Goal: Information Seeking & Learning: Check status

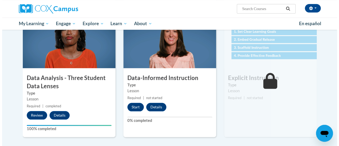
scroll to position [254, 0]
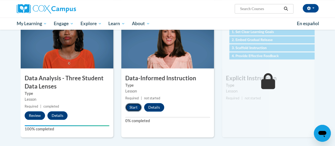
click at [131, 103] on button "Start" at bounding box center [133, 107] width 16 height 8
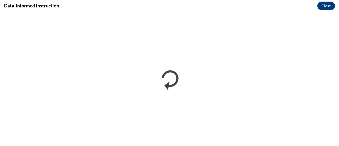
scroll to position [0, 0]
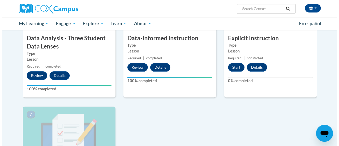
scroll to position [295, 0]
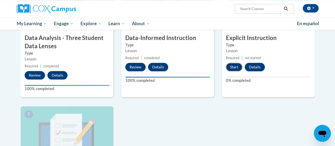
click at [233, 67] on button "Start" at bounding box center [234, 67] width 16 height 8
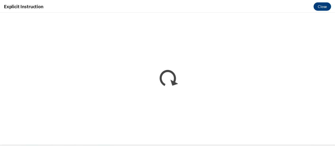
scroll to position [0, 0]
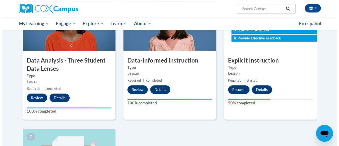
scroll to position [276, 0]
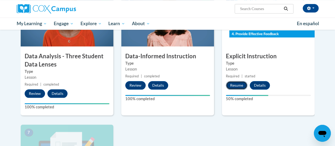
click at [238, 85] on button "Resume" at bounding box center [236, 85] width 21 height 8
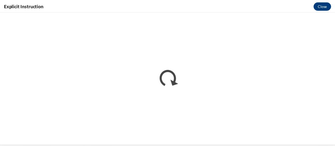
scroll to position [0, 0]
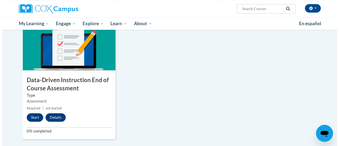
scroll to position [384, 0]
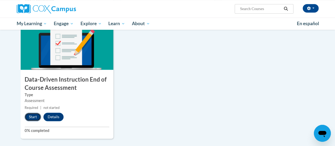
click at [32, 113] on button "Start" at bounding box center [33, 117] width 16 height 8
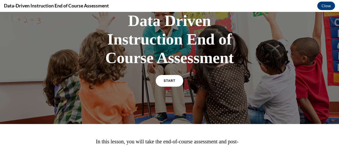
scroll to position [38, 0]
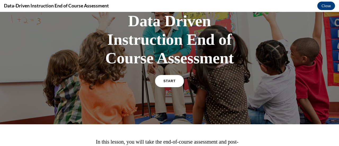
click at [168, 82] on span "START" at bounding box center [170, 81] width 12 height 4
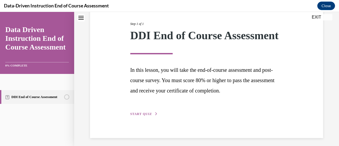
scroll to position [78, 0]
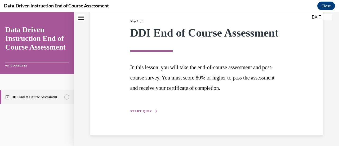
click at [143, 111] on span "START QUIZ" at bounding box center [141, 111] width 22 height 4
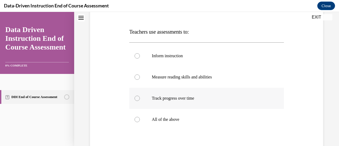
scroll to position [73, 0]
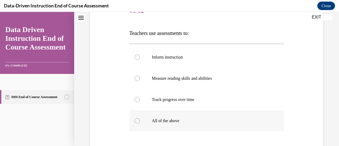
click at [138, 121] on div at bounding box center [137, 120] width 5 height 5
click at [138, 121] on input "All of the above" at bounding box center [137, 120] width 5 height 5
radio input "true"
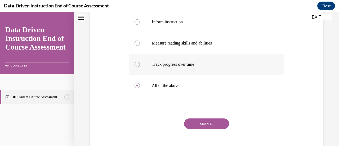
scroll to position [113, 0]
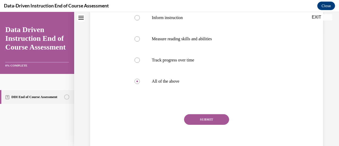
click at [213, 116] on button "SUBMIT" at bounding box center [206, 119] width 45 height 11
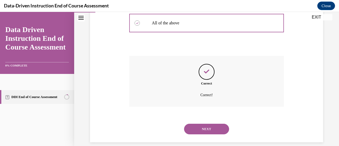
scroll to position [178, 0]
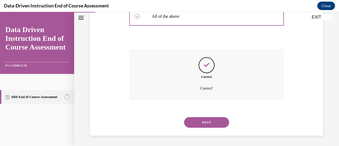
click at [208, 121] on button "NEXT" at bounding box center [206, 122] width 45 height 11
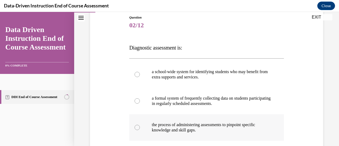
scroll to position [59, 0]
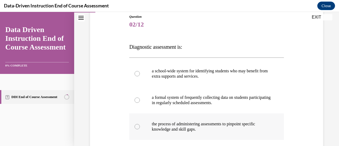
click at [137, 127] on div at bounding box center [137, 126] width 5 height 5
click at [137, 127] on input "the process of administering assessments to pinpoint specific knowledge and ski…" at bounding box center [137, 126] width 5 height 5
radio input "true"
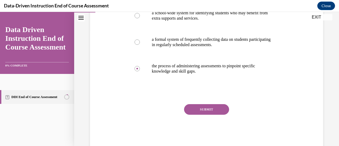
scroll to position [122, 0]
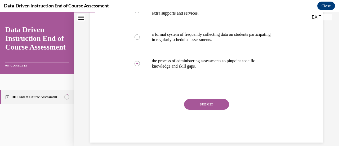
click at [211, 104] on button "SUBMIT" at bounding box center [206, 104] width 45 height 11
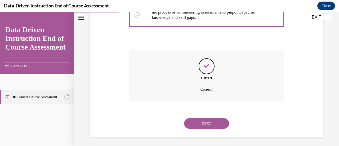
scroll to position [172, 0]
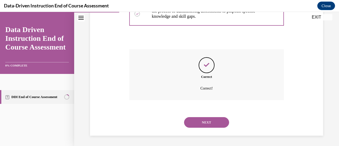
click at [207, 121] on button "NEXT" at bounding box center [206, 122] width 45 height 11
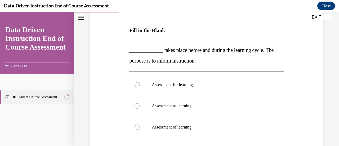
scroll to position [76, 0]
click at [138, 106] on div at bounding box center [137, 106] width 5 height 5
click at [138, 106] on input "Assessment as learning" at bounding box center [137, 106] width 5 height 5
radio input "true"
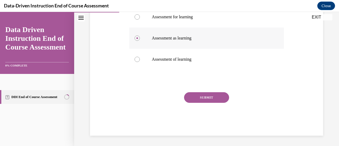
click at [200, 98] on button "SUBMIT" at bounding box center [206, 97] width 45 height 11
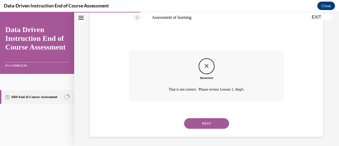
scroll to position [187, 0]
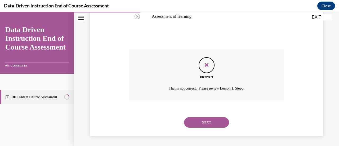
click at [207, 121] on button "NEXT" at bounding box center [206, 122] width 45 height 11
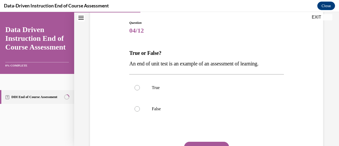
scroll to position [59, 0]
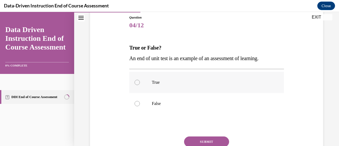
click at [137, 82] on div at bounding box center [137, 82] width 5 height 5
click at [137, 82] on input "True" at bounding box center [137, 82] width 5 height 5
radio input "true"
click at [200, 139] on button "SUBMIT" at bounding box center [206, 142] width 45 height 11
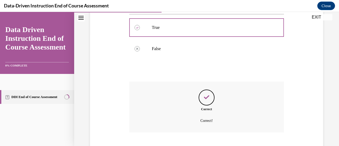
scroll to position [146, 0]
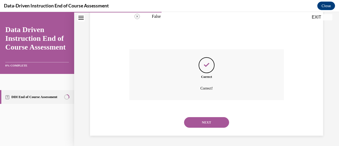
click at [210, 123] on button "NEXT" at bounding box center [206, 122] width 45 height 11
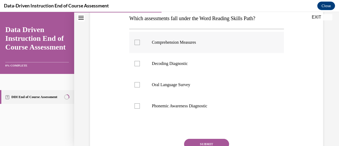
scroll to position [88, 0]
click at [136, 84] on div at bounding box center [137, 84] width 5 height 5
click at [136, 84] on input "Oral Language Survey" at bounding box center [137, 84] width 5 height 5
checkbox input "true"
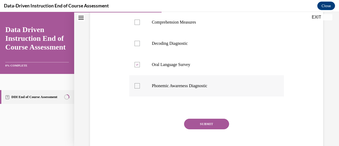
scroll to position [108, 0]
click at [204, 121] on button "SUBMIT" at bounding box center [206, 123] width 45 height 11
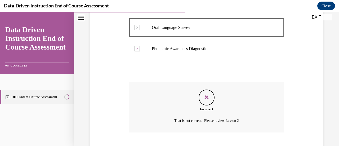
scroll to position [178, 0]
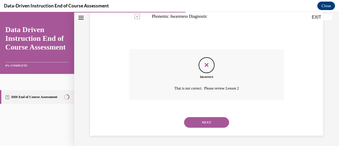
click at [206, 121] on button "NEXT" at bounding box center [206, 122] width 45 height 11
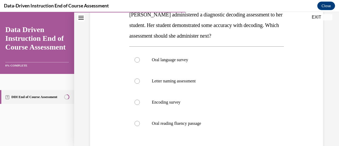
scroll to position [91, 0]
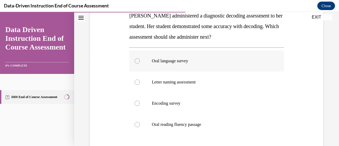
click at [137, 60] on div at bounding box center [137, 60] width 5 height 5
click at [137, 60] on input "Oral language survey" at bounding box center [137, 60] width 5 height 5
radio input "true"
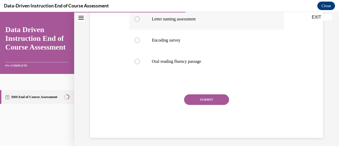
scroll to position [154, 0]
click at [204, 99] on button "SUBMIT" at bounding box center [206, 99] width 45 height 11
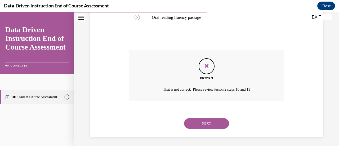
scroll to position [199, 0]
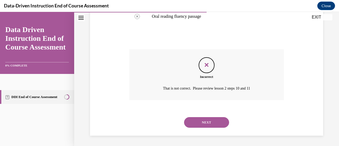
click at [209, 122] on button "NEXT" at bounding box center [206, 122] width 45 height 11
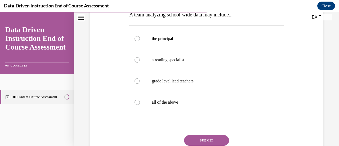
scroll to position [92, 0]
click at [136, 103] on div at bounding box center [137, 102] width 5 height 5
click at [136, 103] on input "all of the above" at bounding box center [137, 102] width 5 height 5
radio input "true"
click at [207, 138] on button "SUBMIT" at bounding box center [206, 140] width 45 height 11
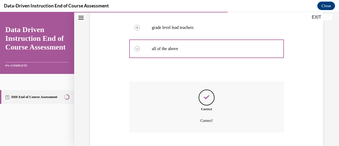
scroll to position [178, 0]
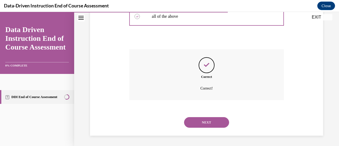
click at [209, 121] on button "NEXT" at bounding box center [206, 122] width 45 height 11
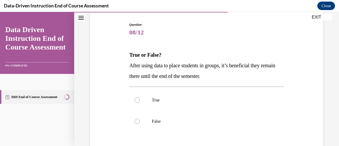
scroll to position [52, 0]
click at [135, 120] on div at bounding box center [137, 120] width 5 height 5
click at [135, 120] on input "False" at bounding box center [137, 120] width 5 height 5
radio input "true"
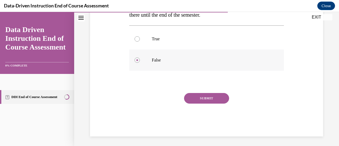
scroll to position [113, 0]
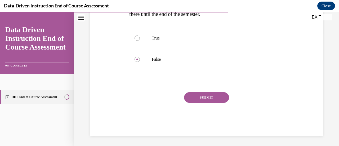
click at [206, 95] on button "SUBMIT" at bounding box center [206, 97] width 45 height 11
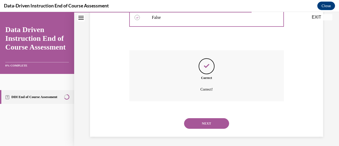
scroll to position [156, 0]
click at [210, 121] on button "NEXT" at bounding box center [206, 122] width 45 height 11
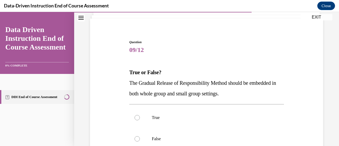
scroll to position [38, 0]
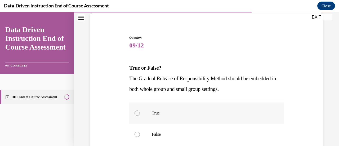
click at [138, 111] on div at bounding box center [137, 113] width 5 height 5
click at [138, 111] on input "True" at bounding box center [137, 113] width 5 height 5
radio input "true"
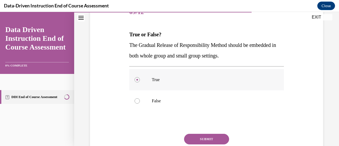
scroll to position [75, 0]
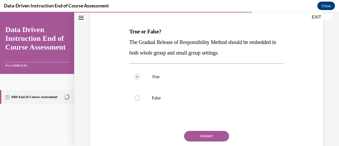
click at [205, 131] on button "SUBMIT" at bounding box center [206, 136] width 45 height 11
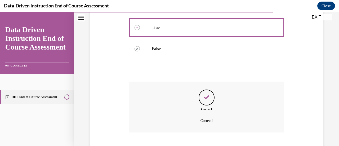
scroll to position [156, 0]
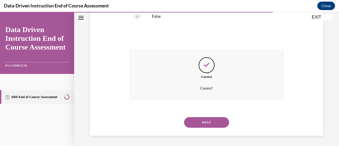
click at [203, 123] on button "NEXT" at bounding box center [206, 122] width 45 height 11
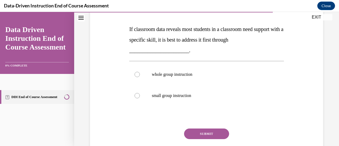
scroll to position [115, 0]
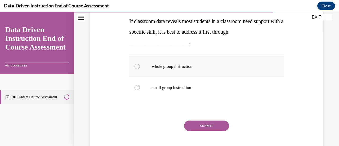
click at [138, 68] on div at bounding box center [137, 66] width 5 height 5
click at [138, 68] on input "whole group instruction" at bounding box center [137, 66] width 5 height 5
radio input "true"
click at [204, 125] on button "SUBMIT" at bounding box center [206, 126] width 45 height 11
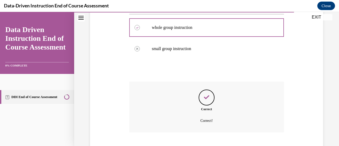
scroll to position [187, 0]
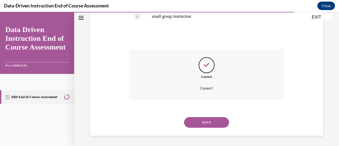
click at [203, 121] on button "NEXT" at bounding box center [206, 122] width 45 height 11
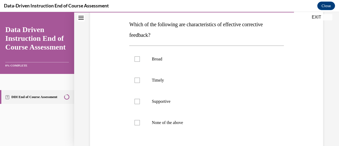
scroll to position [83, 0]
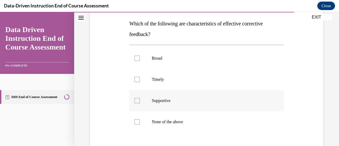
click at [137, 101] on div at bounding box center [137, 100] width 5 height 5
click at [137, 101] on input "Supportive" at bounding box center [137, 100] width 5 height 5
checkbox input "true"
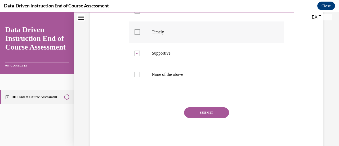
scroll to position [131, 0]
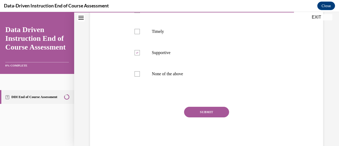
click at [208, 109] on button "SUBMIT" at bounding box center [206, 112] width 45 height 11
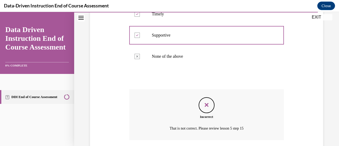
scroll to position [188, 0]
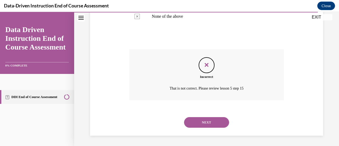
click at [203, 123] on button "NEXT" at bounding box center [206, 122] width 45 height 11
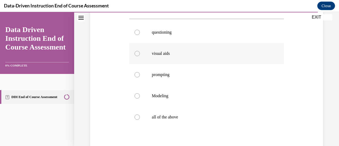
scroll to position [98, 0]
click at [137, 118] on div at bounding box center [137, 117] width 5 height 5
click at [137, 118] on input "all of the above" at bounding box center [137, 117] width 5 height 5
radio input "true"
click at [226, 85] on label "Modeling" at bounding box center [206, 95] width 155 height 21
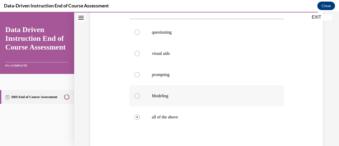
click at [140, 93] on input "Modeling" at bounding box center [137, 95] width 5 height 5
radio input "true"
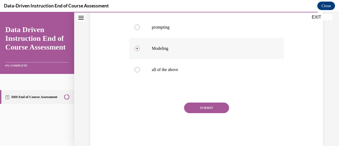
scroll to position [153, 0]
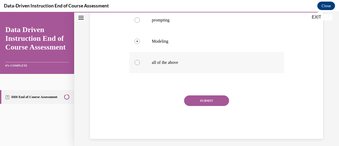
click at [138, 62] on div at bounding box center [137, 62] width 5 height 5
click at [138, 62] on input "all of the above" at bounding box center [137, 62] width 5 height 5
radio input "true"
click at [208, 100] on button "SUBMIT" at bounding box center [206, 100] width 45 height 11
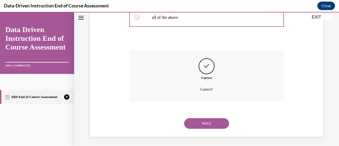
scroll to position [199, 0]
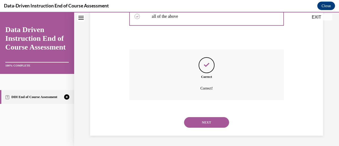
click at [207, 121] on button "NEXT" at bounding box center [206, 122] width 45 height 11
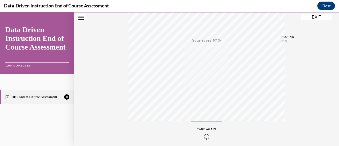
scroll to position [137, 0]
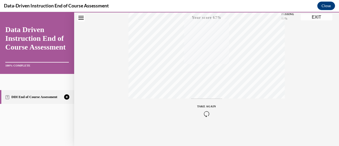
click at [205, 113] on icon "button" at bounding box center [206, 114] width 19 height 6
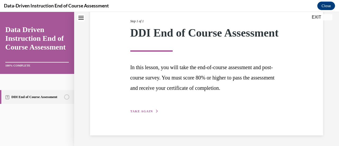
click at [142, 111] on span "TAKE AGAIN" at bounding box center [141, 111] width 23 height 4
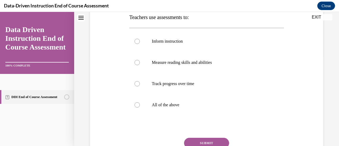
scroll to position [91, 0]
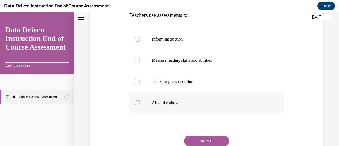
click at [137, 103] on div at bounding box center [137, 102] width 5 height 5
click at [137, 103] on input "All of the above" at bounding box center [137, 102] width 5 height 5
radio input "true"
click at [204, 140] on button "SUBMIT" at bounding box center [206, 141] width 45 height 11
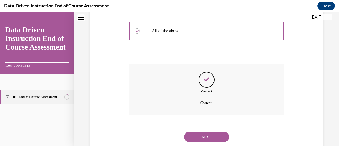
scroll to position [178, 0]
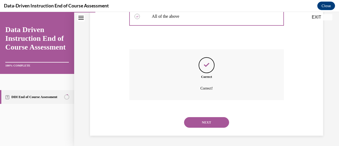
click at [204, 121] on button "NEXT" at bounding box center [206, 122] width 45 height 11
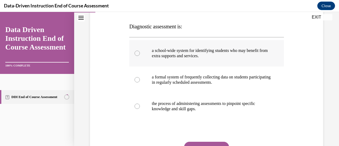
scroll to position [81, 0]
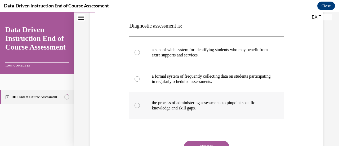
click at [136, 104] on div at bounding box center [137, 105] width 5 height 5
click at [136, 104] on input "the process of administering assessments to pinpoint specific knowledge and ski…" at bounding box center [137, 105] width 5 height 5
radio input "true"
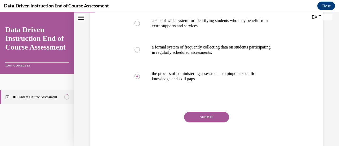
scroll to position [110, 0]
click at [200, 115] on button "SUBMIT" at bounding box center [206, 117] width 45 height 11
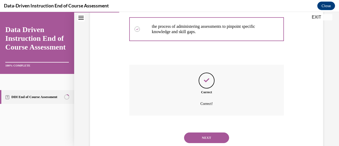
scroll to position [172, 0]
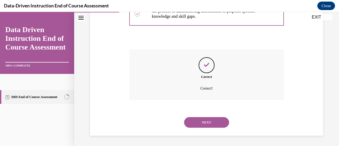
click at [206, 120] on button "NEXT" at bounding box center [206, 122] width 45 height 11
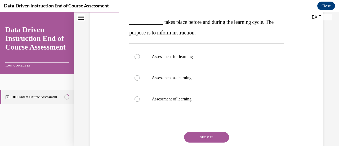
scroll to position [105, 0]
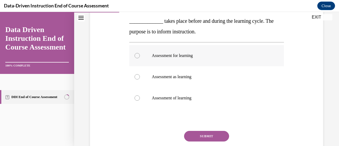
click at [136, 55] on div at bounding box center [137, 55] width 5 height 5
click at [136, 55] on input "Assessment for learning" at bounding box center [137, 55] width 5 height 5
radio input "true"
click at [203, 134] on button "SUBMIT" at bounding box center [206, 136] width 45 height 11
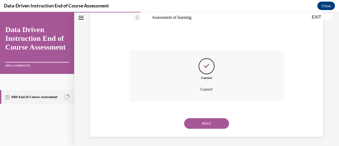
scroll to position [187, 0]
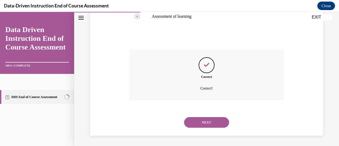
click at [211, 121] on button "NEXT" at bounding box center [206, 122] width 45 height 11
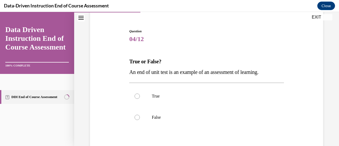
scroll to position [45, 0]
click at [137, 96] on div at bounding box center [137, 95] width 5 height 5
click at [137, 96] on input "True" at bounding box center [137, 95] width 5 height 5
radio input "true"
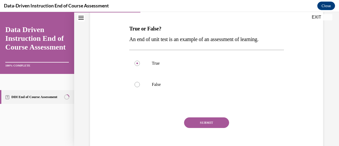
scroll to position [77, 0]
click at [204, 123] on button "SUBMIT" at bounding box center [206, 123] width 45 height 11
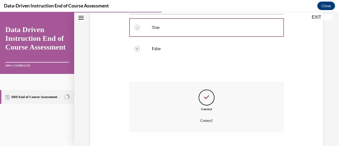
scroll to position [146, 0]
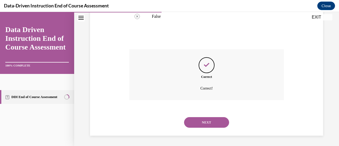
click at [207, 120] on button "NEXT" at bounding box center [206, 122] width 45 height 11
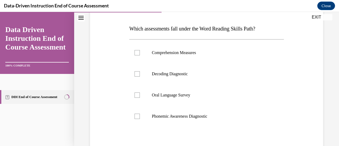
scroll to position [77, 0]
click at [136, 117] on div at bounding box center [137, 116] width 5 height 5
click at [136, 117] on input "Phonemic Awareness Diagnostic" at bounding box center [137, 116] width 5 height 5
checkbox input "true"
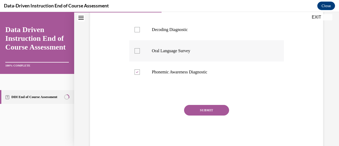
scroll to position [125, 0]
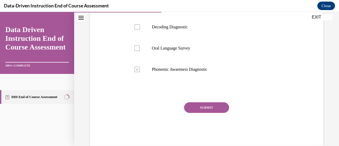
click at [203, 108] on button "SUBMIT" at bounding box center [206, 107] width 45 height 11
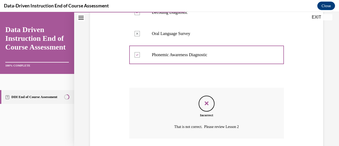
scroll to position [178, 0]
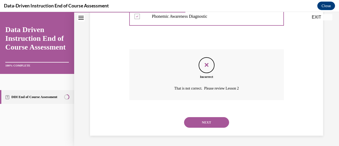
click at [215, 119] on button "NEXT" at bounding box center [206, 122] width 45 height 11
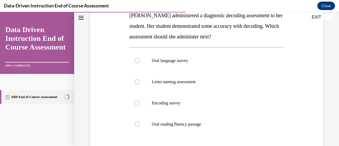
scroll to position [91, 0]
click at [137, 103] on div at bounding box center [137, 102] width 5 height 5
click at [137, 103] on input "Encoding survey" at bounding box center [137, 102] width 5 height 5
radio input "true"
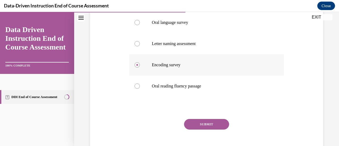
scroll to position [135, 0]
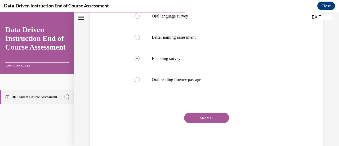
click at [205, 116] on button "SUBMIT" at bounding box center [206, 118] width 45 height 11
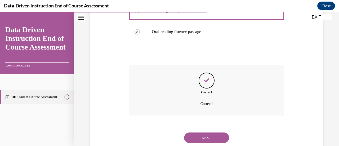
scroll to position [199, 0]
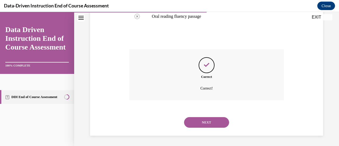
click at [205, 120] on button "NEXT" at bounding box center [206, 122] width 45 height 11
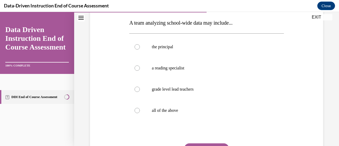
scroll to position [87, 0]
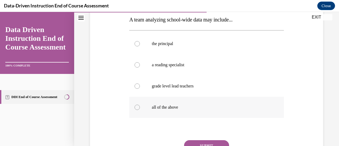
click at [136, 107] on div at bounding box center [137, 107] width 5 height 5
click at [136, 107] on input "all of the above" at bounding box center [137, 107] width 5 height 5
radio input "true"
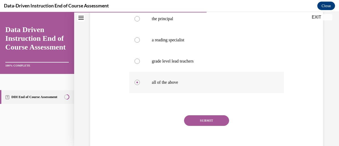
scroll to position [121, 0]
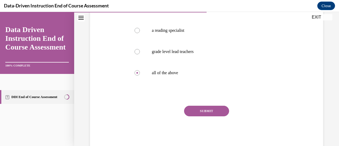
click at [206, 110] on button "SUBMIT" at bounding box center [206, 111] width 45 height 11
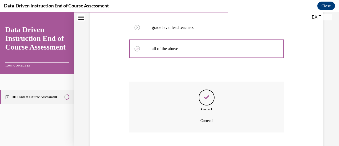
scroll to position [178, 0]
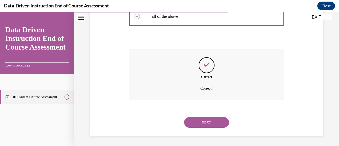
click at [206, 123] on button "NEXT" at bounding box center [206, 122] width 45 height 11
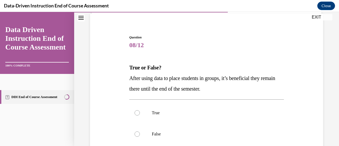
scroll to position [43, 0]
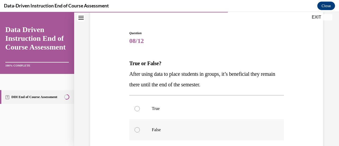
click at [137, 130] on div at bounding box center [137, 129] width 5 height 5
click at [137, 130] on input "False" at bounding box center [137, 129] width 5 height 5
radio input "true"
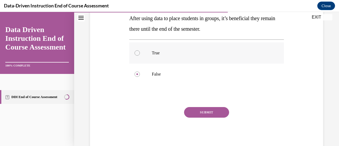
scroll to position [101, 0]
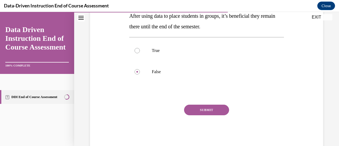
click at [203, 108] on button "SUBMIT" at bounding box center [206, 110] width 45 height 11
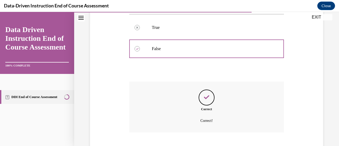
scroll to position [156, 0]
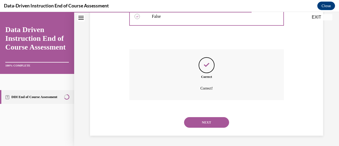
click at [205, 122] on button "NEXT" at bounding box center [206, 122] width 45 height 11
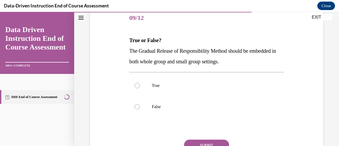
scroll to position [67, 0]
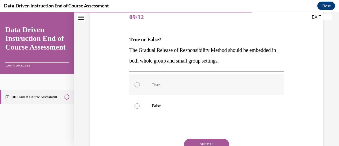
click at [139, 84] on div at bounding box center [137, 84] width 5 height 5
click at [139, 84] on input "True" at bounding box center [137, 84] width 5 height 5
radio input "true"
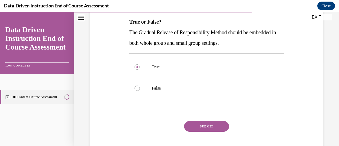
scroll to position [87, 0]
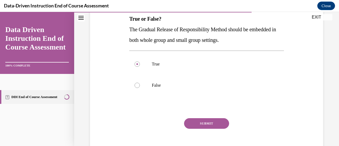
click at [203, 122] on button "SUBMIT" at bounding box center [206, 123] width 45 height 11
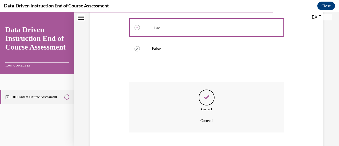
scroll to position [156, 0]
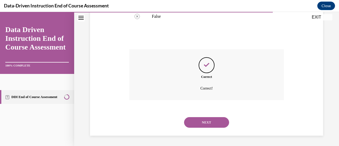
click at [207, 122] on button "NEXT" at bounding box center [206, 122] width 45 height 11
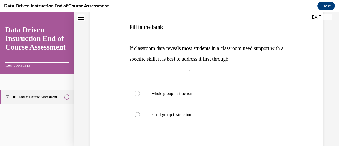
scroll to position [90, 0]
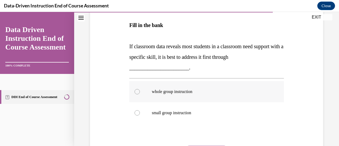
click at [137, 91] on div at bounding box center [137, 91] width 5 height 5
click at [137, 91] on input "whole group instruction" at bounding box center [137, 91] width 5 height 5
radio input "true"
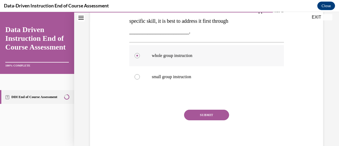
scroll to position [144, 0]
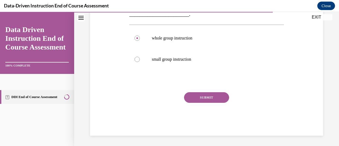
click at [208, 95] on button "SUBMIT" at bounding box center [206, 97] width 45 height 11
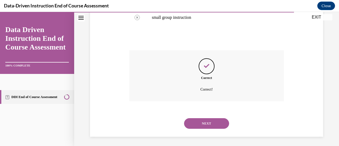
scroll to position [187, 0]
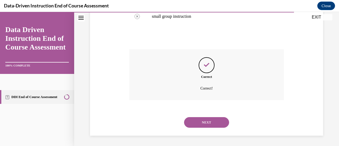
click at [205, 120] on button "NEXT" at bounding box center [206, 122] width 45 height 11
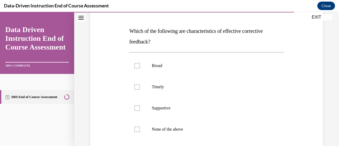
scroll to position [76, 0]
click at [137, 86] on div at bounding box center [137, 86] width 5 height 5
click at [137, 86] on input "Timely" at bounding box center [137, 86] width 5 height 5
checkbox input "true"
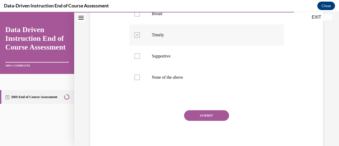
scroll to position [145, 0]
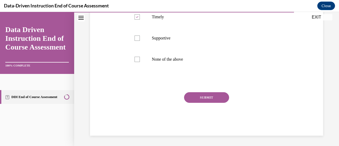
click at [203, 96] on button "SUBMIT" at bounding box center [206, 97] width 45 height 11
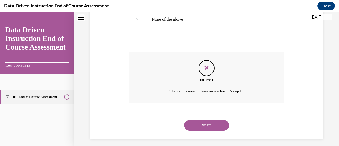
scroll to position [188, 0]
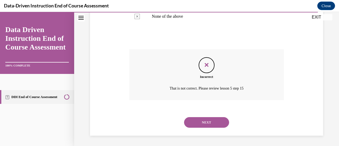
click at [205, 117] on button "NEXT" at bounding box center [206, 122] width 45 height 11
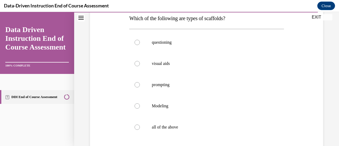
scroll to position [96, 0]
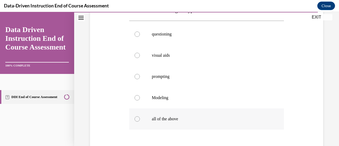
click at [136, 119] on div at bounding box center [137, 118] width 5 height 5
click at [136, 119] on input "all of the above" at bounding box center [137, 118] width 5 height 5
radio input "true"
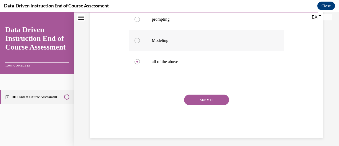
scroll to position [156, 0]
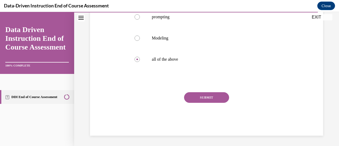
click at [205, 96] on button "SUBMIT" at bounding box center [206, 97] width 45 height 11
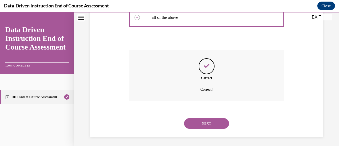
scroll to position [199, 0]
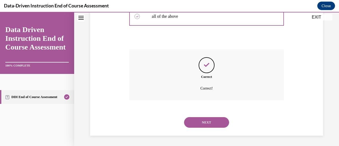
click at [203, 121] on button "NEXT" at bounding box center [206, 122] width 45 height 11
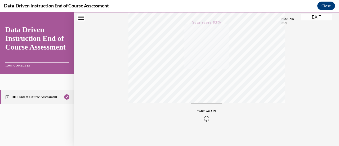
scroll to position [137, 0]
click at [204, 113] on icon "button" at bounding box center [206, 114] width 19 height 6
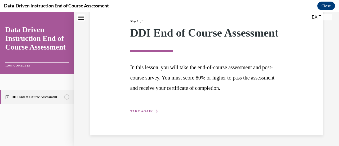
scroll to position [78, 0]
click at [138, 111] on span "TAKE AGAIN" at bounding box center [141, 111] width 23 height 4
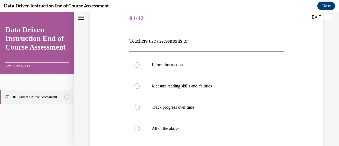
scroll to position [69, 0]
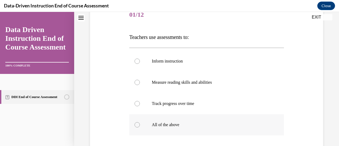
click at [138, 123] on div at bounding box center [137, 124] width 5 height 5
click at [138, 123] on input "All of the above" at bounding box center [137, 124] width 5 height 5
radio input "true"
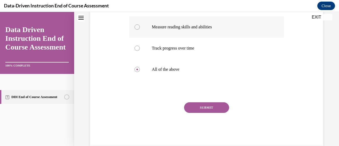
scroll to position [125, 0]
click at [202, 108] on button "SUBMIT" at bounding box center [206, 107] width 45 height 11
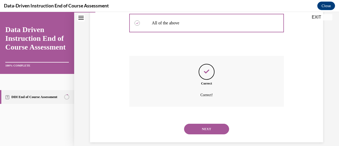
scroll to position [178, 0]
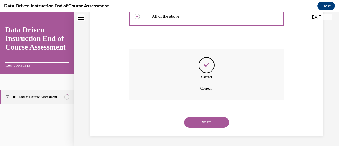
click at [202, 121] on button "NEXT" at bounding box center [206, 122] width 45 height 11
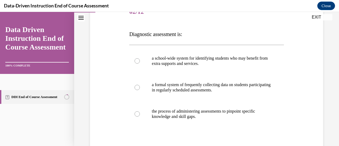
scroll to position [76, 0]
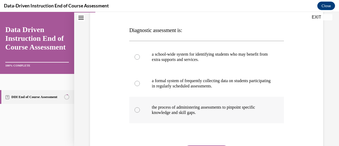
click at [136, 110] on div at bounding box center [137, 109] width 5 height 5
click at [136, 110] on input "the process of administering assessments to pinpoint specific knowledge and ski…" at bounding box center [137, 109] width 5 height 5
radio input "true"
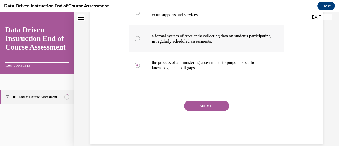
scroll to position [121, 0]
click at [206, 104] on button "SUBMIT" at bounding box center [206, 105] width 45 height 11
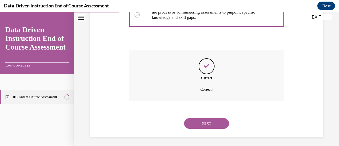
scroll to position [172, 0]
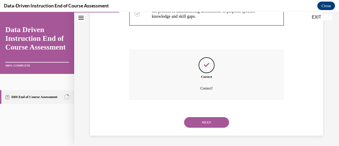
click at [206, 121] on button "NEXT" at bounding box center [206, 122] width 45 height 11
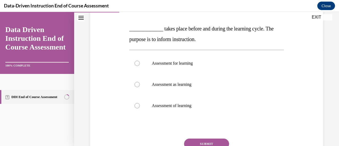
scroll to position [98, 0]
click at [136, 62] on div at bounding box center [137, 62] width 5 height 5
click at [136, 62] on input "Assessment for learning" at bounding box center [137, 62] width 5 height 5
radio input "true"
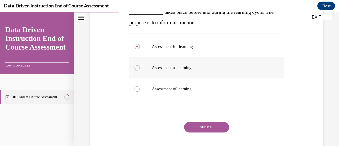
scroll to position [115, 0]
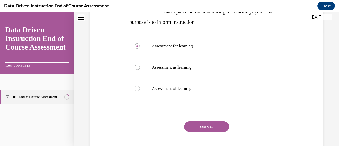
click at [210, 124] on button "SUBMIT" at bounding box center [206, 126] width 45 height 11
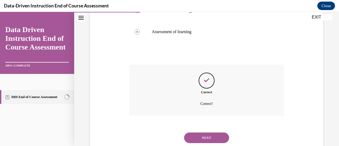
scroll to position [187, 0]
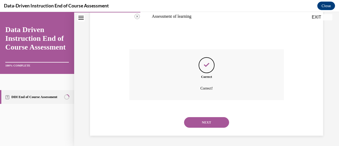
click at [207, 122] on button "NEXT" at bounding box center [206, 122] width 45 height 11
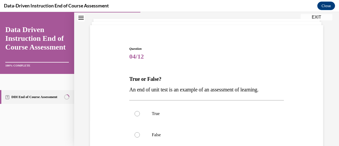
scroll to position [36, 0]
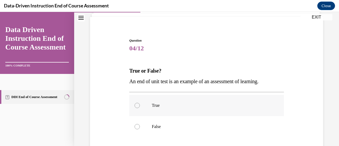
click at [137, 104] on div at bounding box center [137, 105] width 5 height 5
click at [137, 104] on input "True" at bounding box center [137, 105] width 5 height 5
radio input "true"
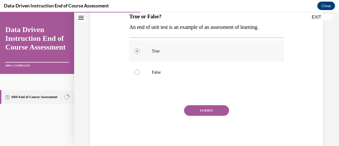
scroll to position [90, 0]
click at [203, 110] on button "SUBMIT" at bounding box center [206, 110] width 45 height 11
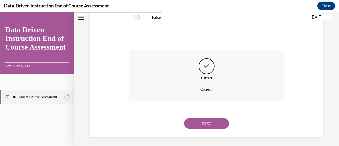
scroll to position [146, 0]
click at [206, 121] on button "NEXT" at bounding box center [206, 122] width 45 height 11
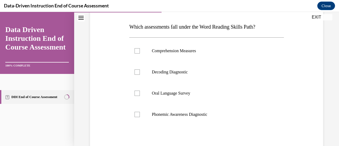
scroll to position [80, 0]
click at [137, 113] on div at bounding box center [137, 113] width 5 height 5
click at [137, 113] on input "Phonemic Awareness Diagnostic" at bounding box center [137, 113] width 5 height 5
checkbox input "true"
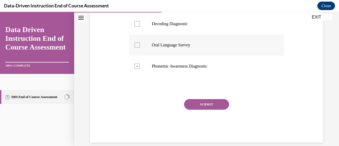
scroll to position [128, 0]
click at [207, 104] on button "SUBMIT" at bounding box center [206, 104] width 45 height 11
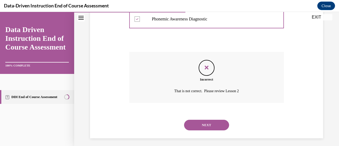
scroll to position [178, 0]
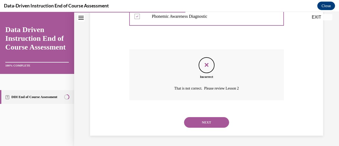
click at [209, 122] on button "NEXT" at bounding box center [206, 122] width 45 height 11
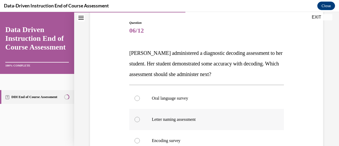
scroll to position [78, 0]
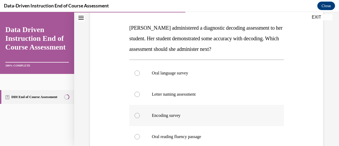
click at [137, 115] on div at bounding box center [137, 115] width 5 height 5
click at [137, 115] on input "Encoding survey" at bounding box center [137, 115] width 5 height 5
radio input "true"
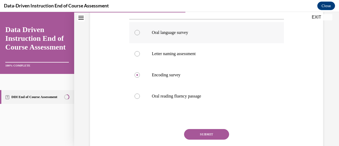
scroll to position [134, 0]
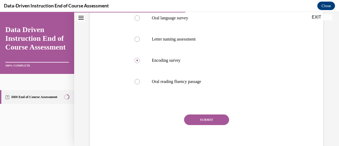
click at [207, 118] on button "SUBMIT" at bounding box center [206, 120] width 45 height 11
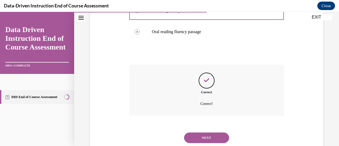
scroll to position [199, 0]
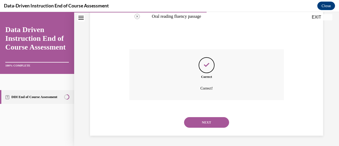
click at [206, 121] on button "NEXT" at bounding box center [206, 122] width 45 height 11
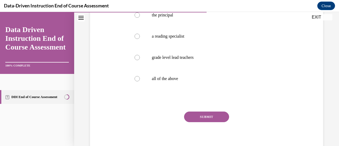
scroll to position [116, 0]
click at [138, 78] on div at bounding box center [137, 78] width 5 height 5
click at [138, 78] on input "all of the above" at bounding box center [137, 78] width 5 height 5
radio input "true"
click at [208, 117] on button "SUBMIT" at bounding box center [206, 116] width 45 height 11
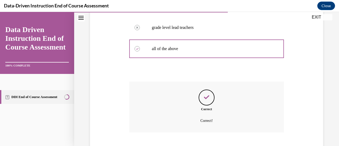
scroll to position [178, 0]
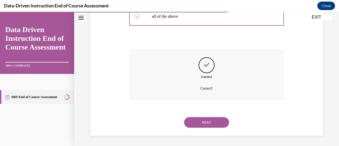
click at [208, 120] on button "NEXT" at bounding box center [206, 122] width 45 height 11
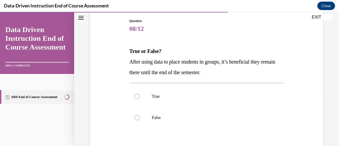
scroll to position [58, 0]
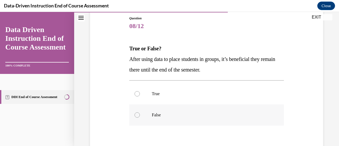
click at [137, 115] on div at bounding box center [137, 114] width 5 height 5
click at [137, 115] on input "False" at bounding box center [137, 114] width 5 height 5
radio input "true"
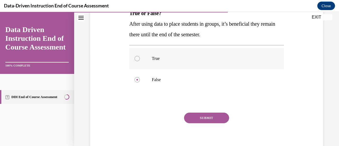
scroll to position [113, 0]
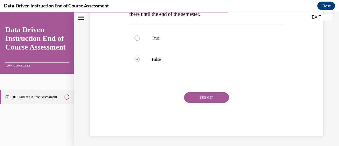
click at [200, 96] on button "SUBMIT" at bounding box center [206, 97] width 45 height 11
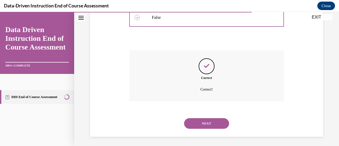
scroll to position [156, 0]
click at [209, 121] on button "NEXT" at bounding box center [206, 122] width 45 height 11
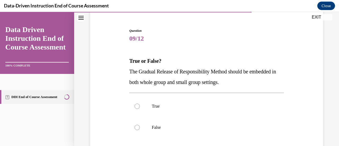
scroll to position [46, 0]
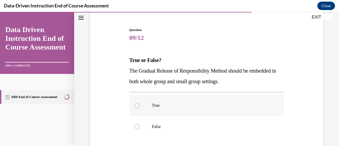
click at [137, 105] on div at bounding box center [137, 105] width 5 height 5
click at [137, 105] on input "True" at bounding box center [137, 105] width 5 height 5
radio input "true"
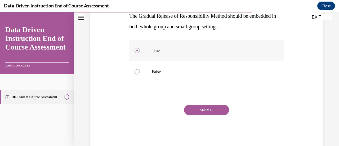
scroll to position [102, 0]
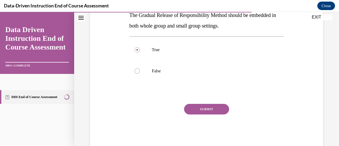
click at [201, 107] on button "SUBMIT" at bounding box center [206, 109] width 45 height 11
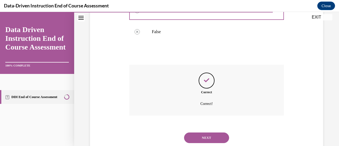
scroll to position [156, 0]
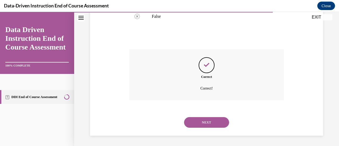
click at [214, 120] on button "NEXT" at bounding box center [206, 122] width 45 height 11
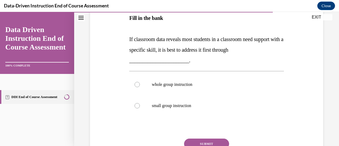
scroll to position [98, 0]
click at [137, 84] on div at bounding box center [137, 84] width 5 height 5
click at [137, 84] on input "whole group instruction" at bounding box center [137, 84] width 5 height 5
radio input "true"
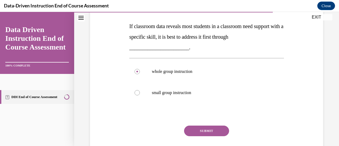
click at [203, 129] on button "SUBMIT" at bounding box center [206, 131] width 45 height 11
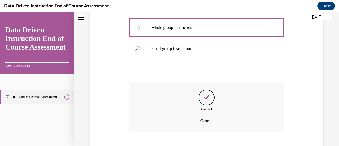
scroll to position [187, 0]
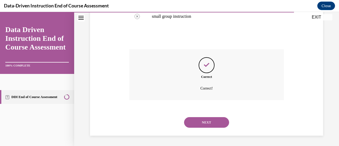
click at [211, 120] on button "NEXT" at bounding box center [206, 122] width 45 height 11
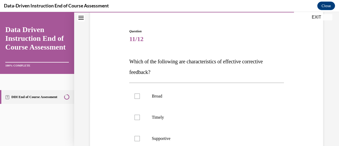
scroll to position [45, 0]
click at [137, 116] on div at bounding box center [137, 117] width 5 height 5
click at [137, 116] on input "Timely" at bounding box center [137, 117] width 5 height 5
checkbox input "true"
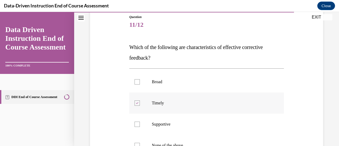
scroll to position [59, 0]
click at [137, 123] on div at bounding box center [137, 123] width 5 height 5
click at [137, 123] on input "Supportive" at bounding box center [137, 123] width 5 height 5
checkbox input "true"
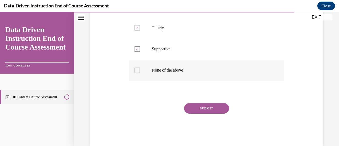
scroll to position [135, 0]
click at [204, 105] on button "SUBMIT" at bounding box center [206, 108] width 45 height 11
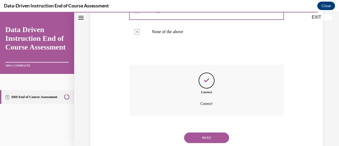
scroll to position [188, 0]
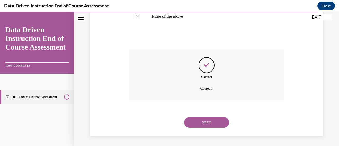
click at [202, 123] on button "NEXT" at bounding box center [206, 122] width 45 height 11
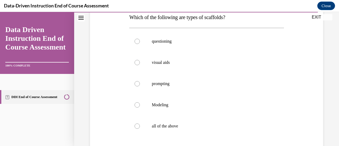
scroll to position [90, 0]
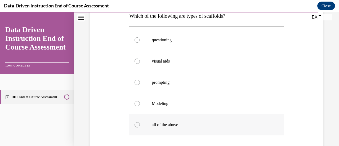
click at [136, 125] on div at bounding box center [137, 124] width 5 height 5
click at [136, 125] on input "all of the above" at bounding box center [137, 124] width 5 height 5
radio input "true"
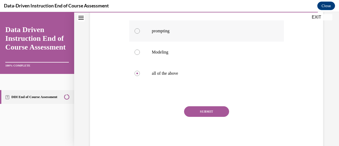
scroll to position [156, 0]
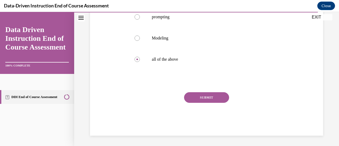
click at [204, 95] on button "SUBMIT" at bounding box center [206, 97] width 45 height 11
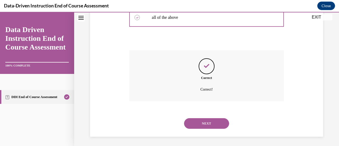
scroll to position [199, 0]
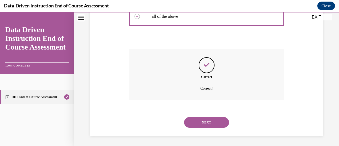
click at [203, 122] on button "NEXT" at bounding box center [206, 122] width 45 height 11
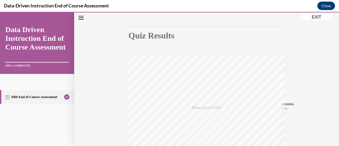
scroll to position [32, 0]
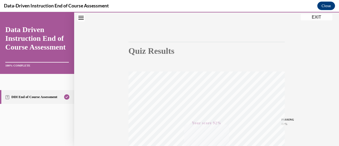
click at [315, 16] on button "EXIT" at bounding box center [317, 17] width 32 height 6
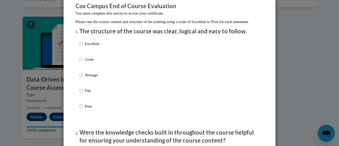
scroll to position [47, 0]
click at [80, 62] on input "Good" at bounding box center [81, 59] width 3 height 6
radio input "true"
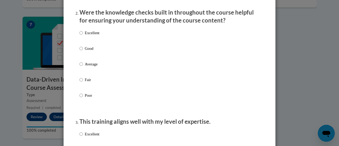
scroll to position [168, 0]
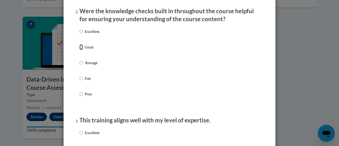
click at [80, 50] on input "Good" at bounding box center [81, 47] width 3 height 6
radio input "true"
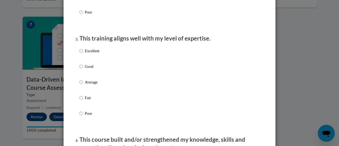
scroll to position [251, 0]
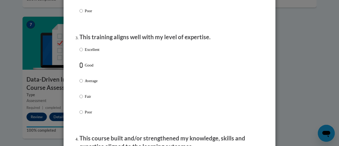
click at [80, 68] on input "Good" at bounding box center [81, 65] width 3 height 6
radio input "true"
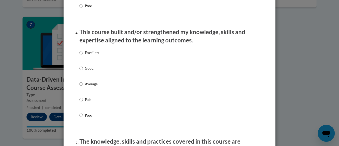
scroll to position [359, 0]
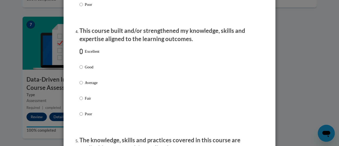
click at [80, 54] on input "Excellent" at bounding box center [81, 52] width 3 height 6
radio input "true"
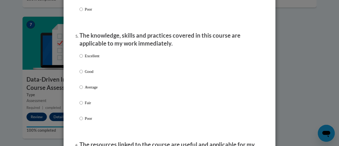
scroll to position [465, 0]
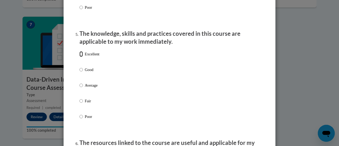
click at [80, 57] on input "Excellent" at bounding box center [81, 54] width 3 height 6
radio input "true"
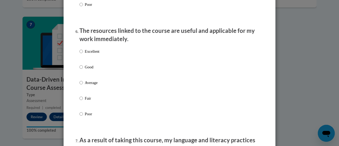
scroll to position [586, 0]
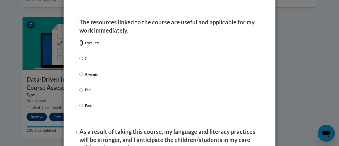
click at [80, 46] on input "Excellent" at bounding box center [81, 43] width 3 height 6
radio input "true"
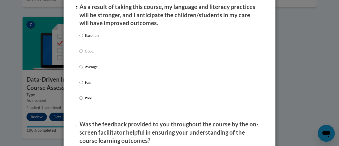
scroll to position [711, 0]
click at [80, 54] on input "Good" at bounding box center [81, 51] width 3 height 6
radio input "true"
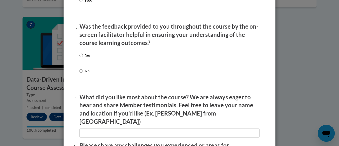
scroll to position [810, 0]
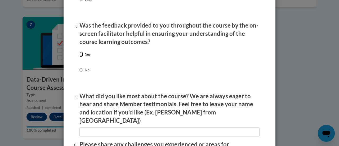
click at [80, 57] on input "Yes" at bounding box center [81, 54] width 3 height 6
radio input "true"
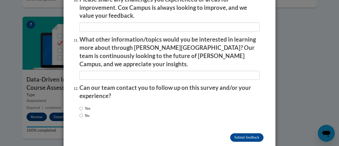
scroll to position [956, 0]
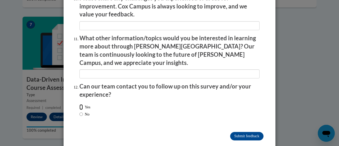
click at [80, 104] on input "Yes" at bounding box center [81, 107] width 3 height 6
radio input "true"
click at [247, 132] on input "Submit feedback" at bounding box center [246, 136] width 33 height 8
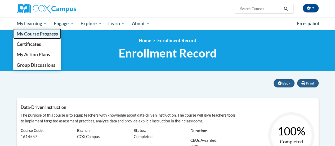
click at [41, 33] on span "My Course Progress" at bounding box center [36, 34] width 41 height 6
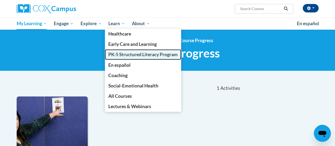
click at [130, 52] on span "PK-5 Structured Literacy Program" at bounding box center [142, 55] width 69 height 6
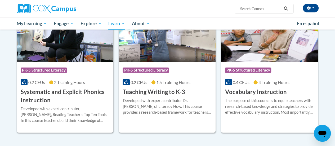
scroll to position [599, 0]
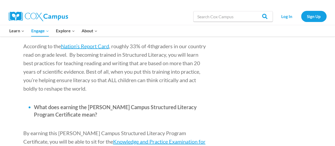
scroll to position [596, 0]
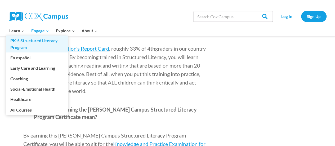
click at [17, 41] on link "PK-5 Structured Literacy Program" at bounding box center [37, 44] width 62 height 17
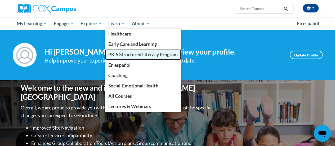
click at [131, 54] on span "PK-5 Structured Literacy Program" at bounding box center [142, 55] width 69 height 6
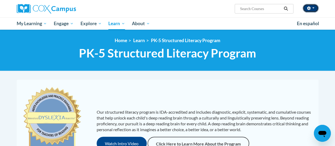
click at [313, 8] on span "button" at bounding box center [314, 7] width 2 height 1
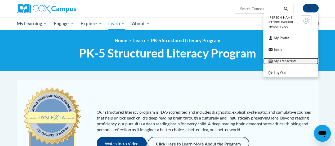
click at [286, 60] on link "My Transcripts" at bounding box center [290, 61] width 55 height 7
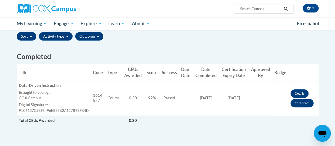
scroll to position [125, 0]
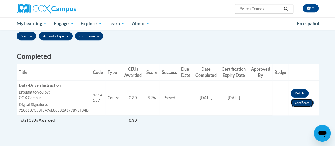
click at [300, 103] on link "Certificate" at bounding box center [302, 103] width 23 height 8
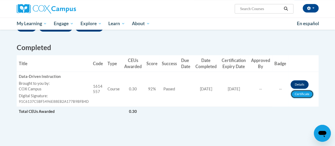
scroll to position [134, 0]
click at [300, 82] on link "Details" at bounding box center [300, 84] width 18 height 8
